Goal: Task Accomplishment & Management: Manage account settings

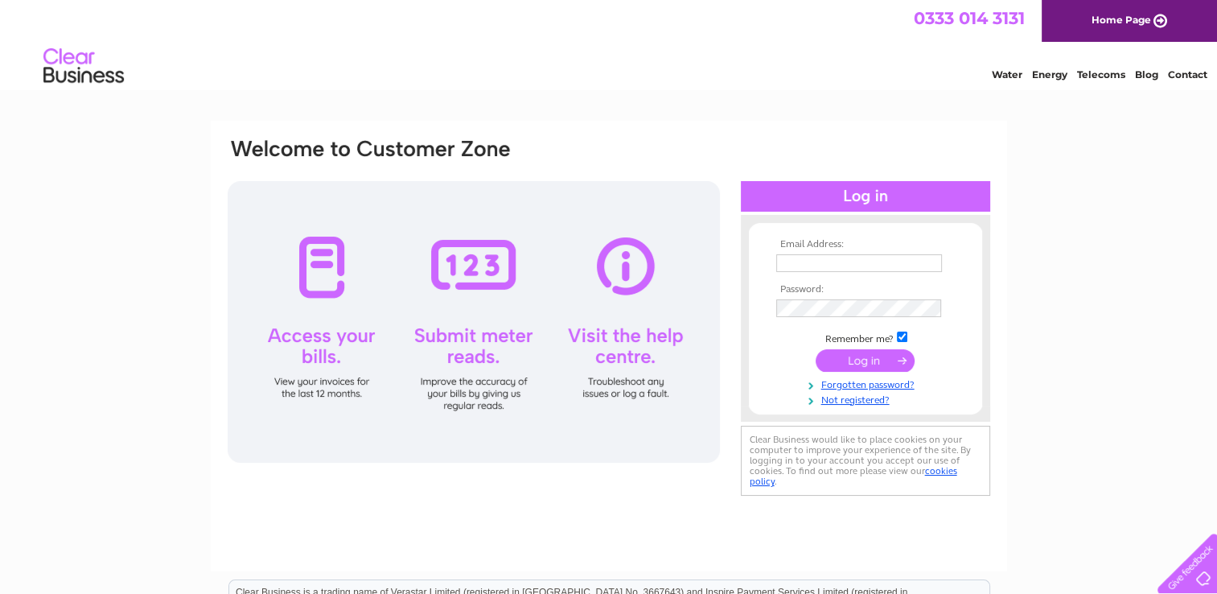
type input "[PERSON_NAME][EMAIL_ADDRESS][DOMAIN_NAME]"
click at [850, 365] on input "submit" at bounding box center [865, 360] width 99 height 23
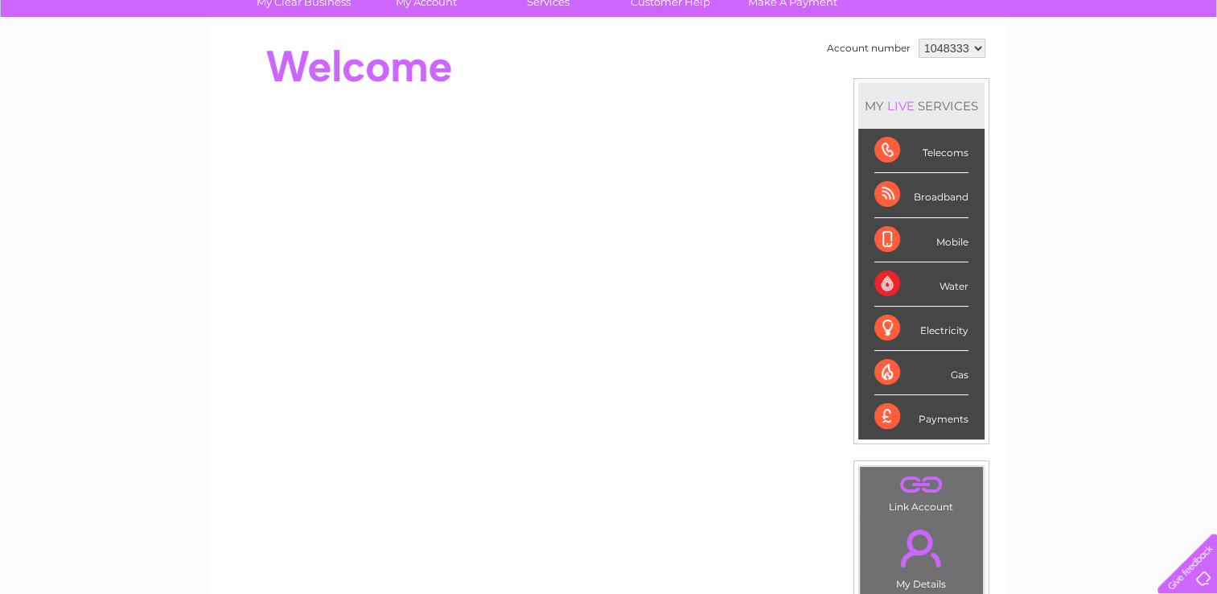
scroll to position [35, 0]
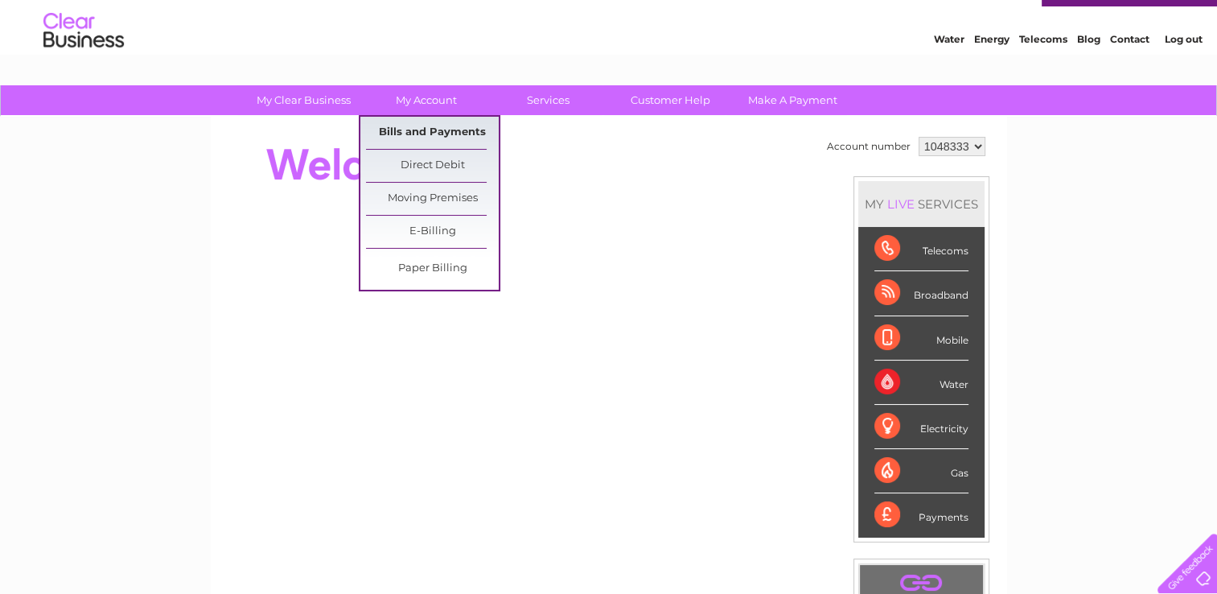
click at [419, 130] on link "Bills and Payments" at bounding box center [432, 133] width 133 height 32
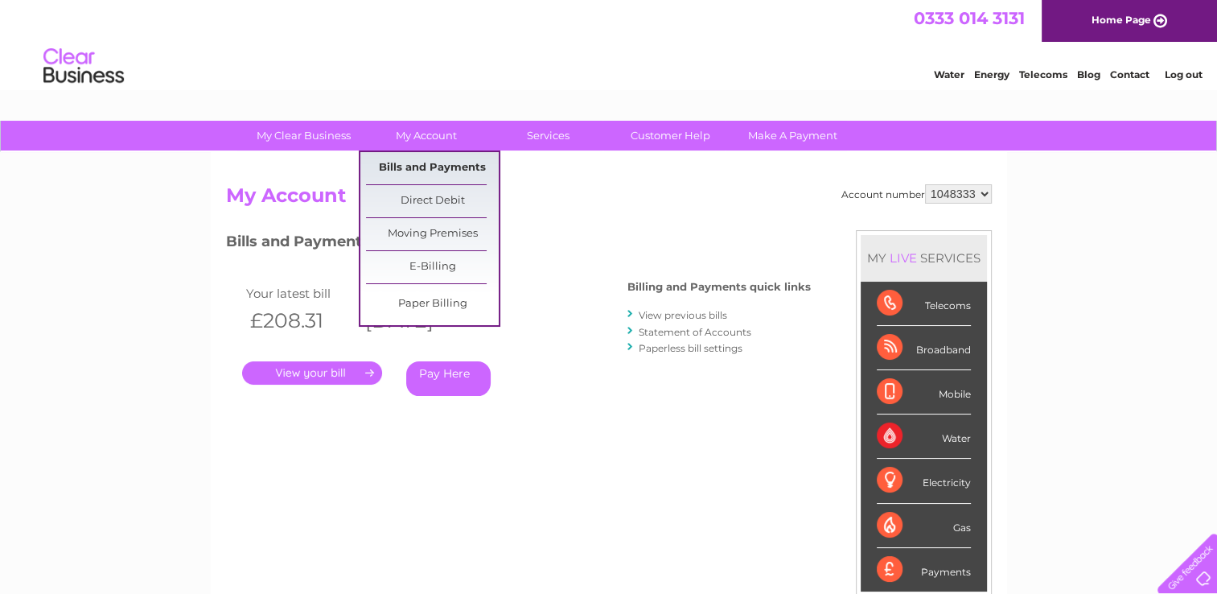
click at [410, 173] on link "Bills and Payments" at bounding box center [432, 168] width 133 height 32
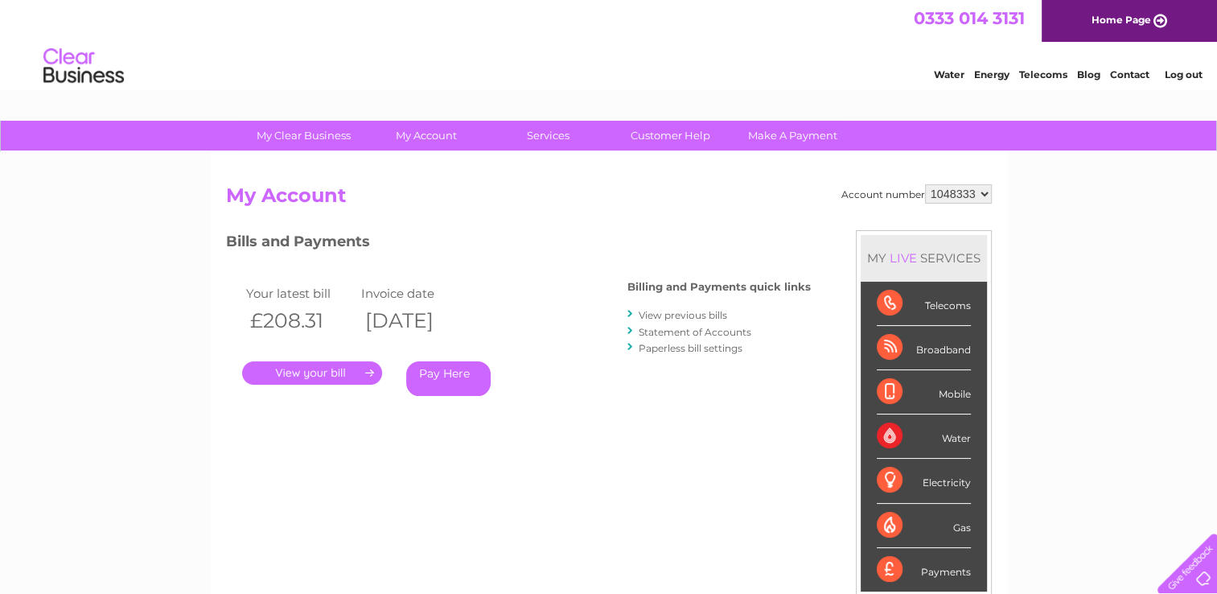
click at [316, 367] on link "." at bounding box center [312, 372] width 140 height 23
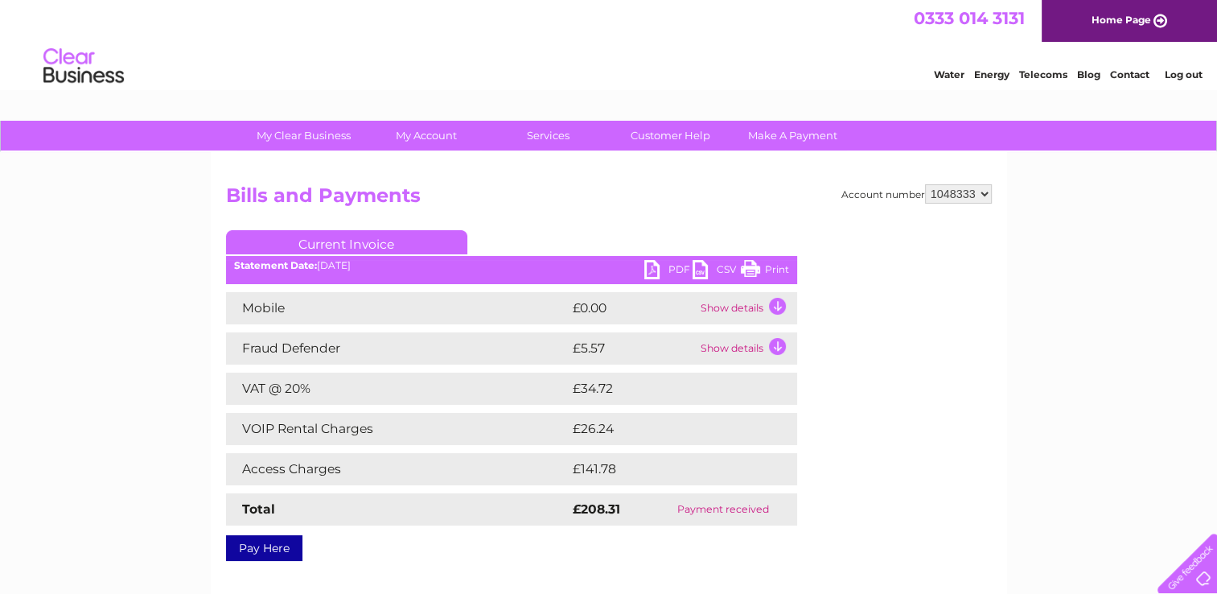
click at [653, 274] on link "PDF" at bounding box center [668, 271] width 48 height 23
